Goal: Information Seeking & Learning: Learn about a topic

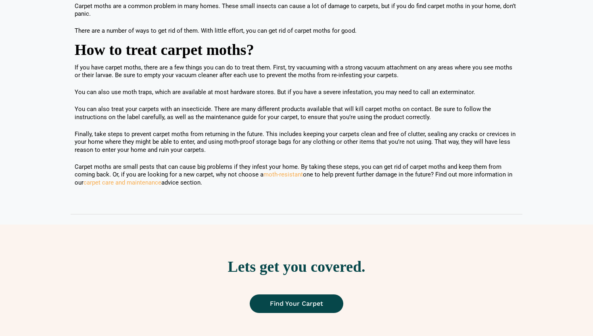
scroll to position [759, 0]
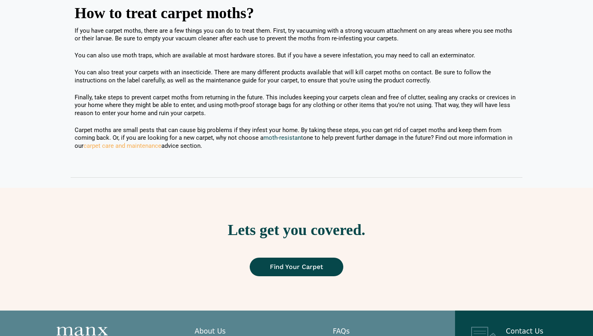
click at [271, 137] on link "moth-resistant" at bounding box center [283, 137] width 40 height 7
click at [113, 147] on link "carpet care and maintenance" at bounding box center [122, 145] width 78 height 7
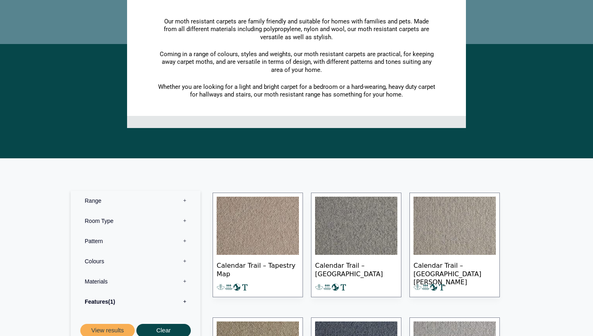
scroll to position [174, 0]
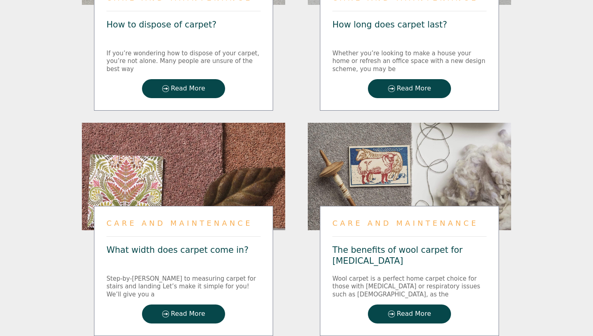
scroll to position [365, 0]
